Goal: Transaction & Acquisition: Purchase product/service

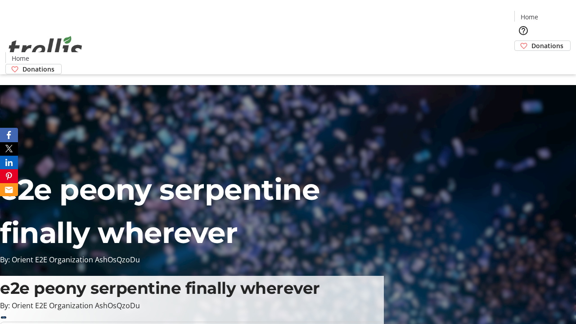
click at [531, 41] on span "Donations" at bounding box center [547, 45] width 32 height 9
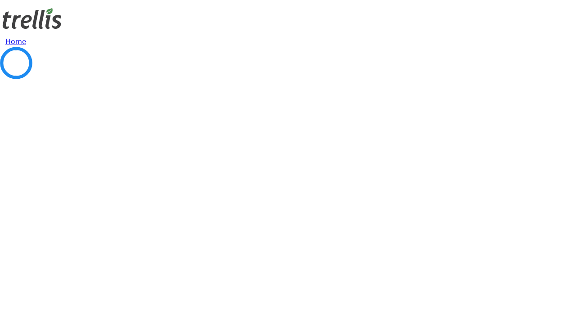
select select "CA"
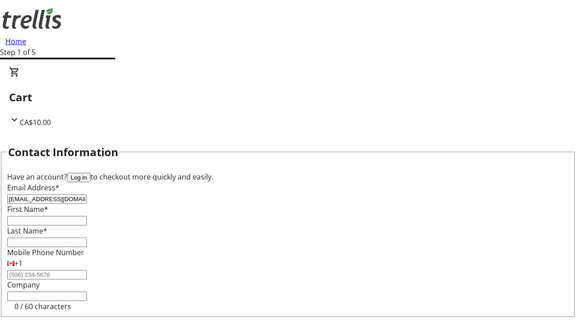
type input "[EMAIL_ADDRESS][DOMAIN_NAME]"
type input "Price"
type input "[PERSON_NAME]"
type input "[STREET_ADDRESS][PERSON_NAME]"
type input "Kelowna"
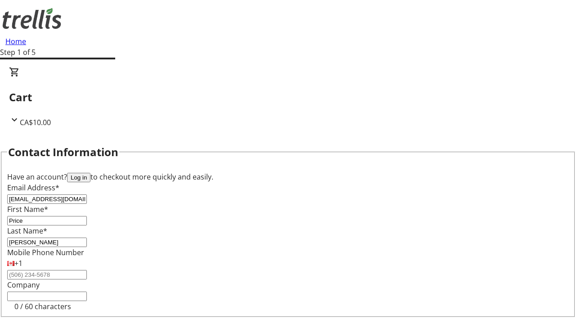
select select "BC"
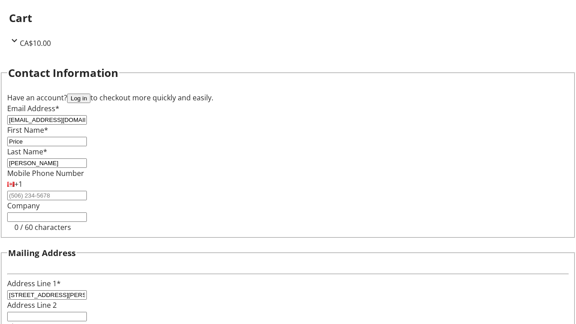
type input "Kelowna"
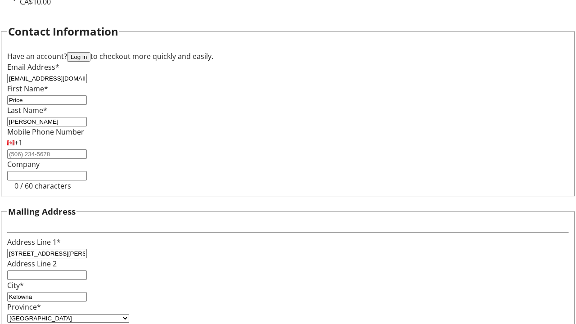
type input "V1Y 0C2"
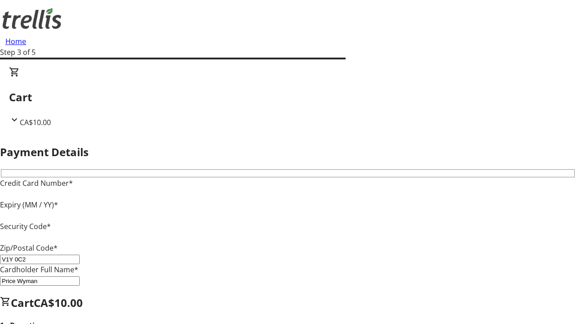
type input "V1Y 0C2"
